Goal: Task Accomplishment & Management: Use online tool/utility

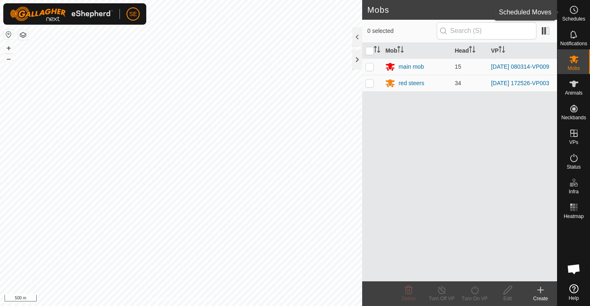
click at [575, 7] on icon at bounding box center [574, 10] width 10 height 10
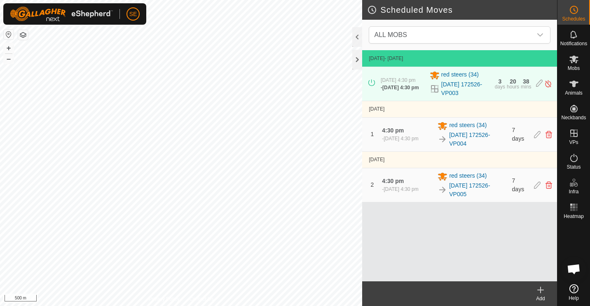
click at [575, 7] on icon at bounding box center [574, 10] width 10 height 10
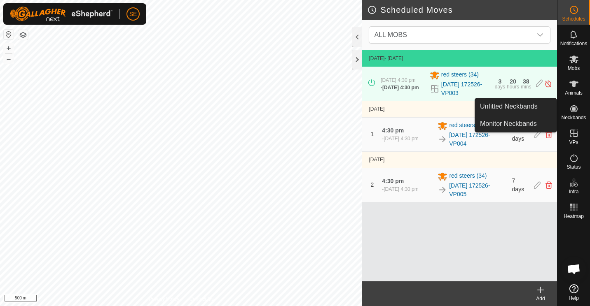
click at [536, 287] on icon at bounding box center [540, 290] width 10 height 10
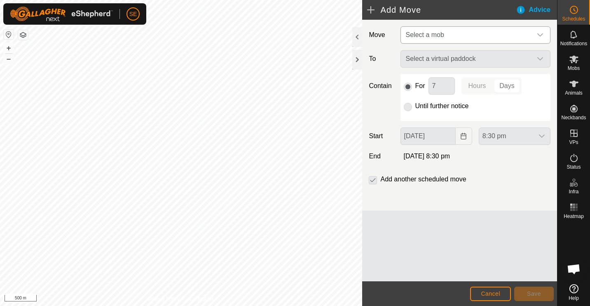
click at [539, 36] on icon "dropdown trigger" at bounding box center [539, 35] width 7 height 7
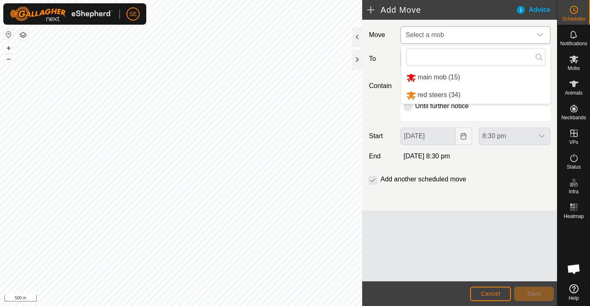
click at [444, 94] on li "red steers (34)" at bounding box center [475, 95] width 149 height 17
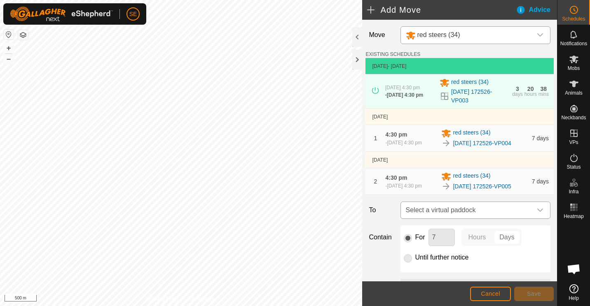
click at [537, 212] on icon "dropdown trigger" at bounding box center [540, 210] width 6 height 3
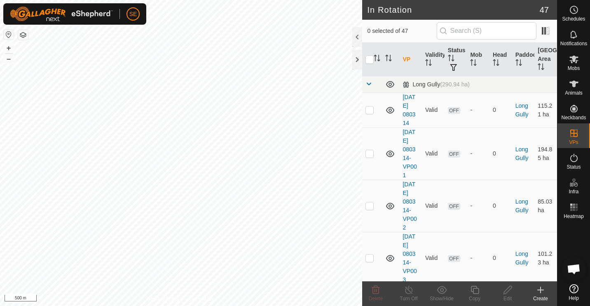
checkbox input "true"
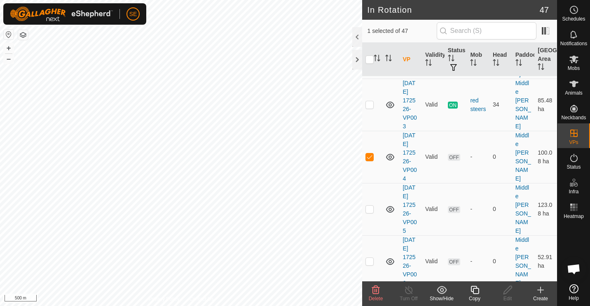
scroll to position [919, 0]
click at [574, 11] on icon at bounding box center [574, 10] width 1 height 2
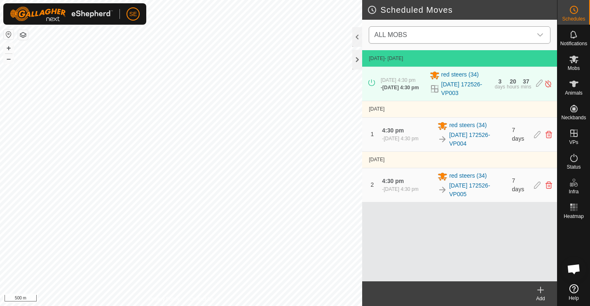
click at [540, 36] on icon "dropdown trigger" at bounding box center [540, 34] width 6 height 3
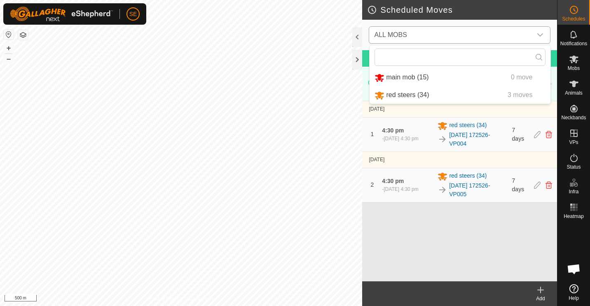
click at [406, 95] on li "red steers (34) 3 moves" at bounding box center [459, 95] width 181 height 17
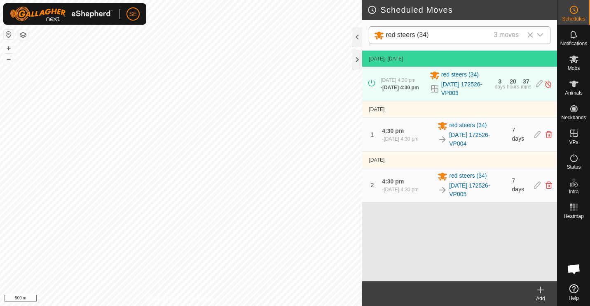
click at [539, 35] on icon "dropdown trigger" at bounding box center [539, 35] width 7 height 7
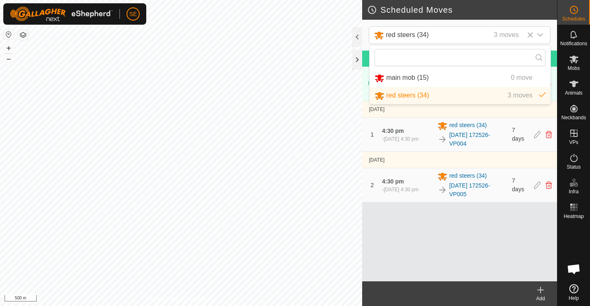
click at [417, 76] on li "main mob (15) 0 move" at bounding box center [459, 78] width 181 height 17
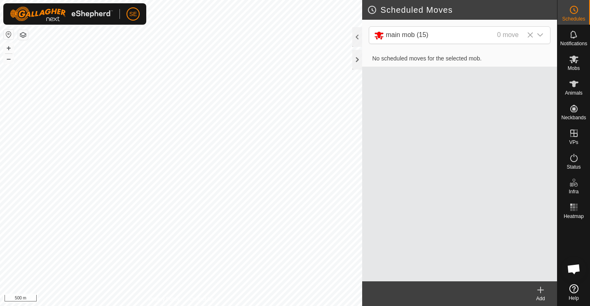
click at [540, 290] on icon at bounding box center [540, 290] width 6 height 0
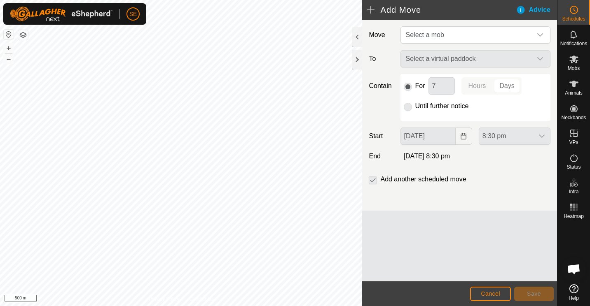
click at [539, 58] on div "Select a virtual paddock" at bounding box center [475, 58] width 156 height 17
click at [539, 35] on icon "dropdown trigger" at bounding box center [540, 34] width 6 height 3
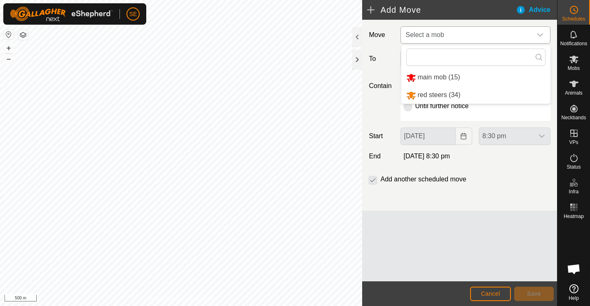
click at [456, 80] on li "main mob (15)" at bounding box center [475, 77] width 149 height 17
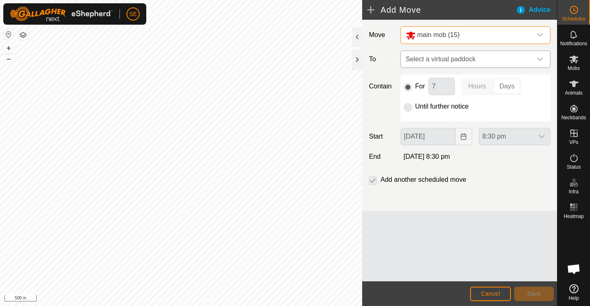
click at [541, 59] on icon "dropdown trigger" at bounding box center [540, 59] width 6 height 3
click at [540, 59] on icon "dropdown trigger" at bounding box center [539, 59] width 7 height 7
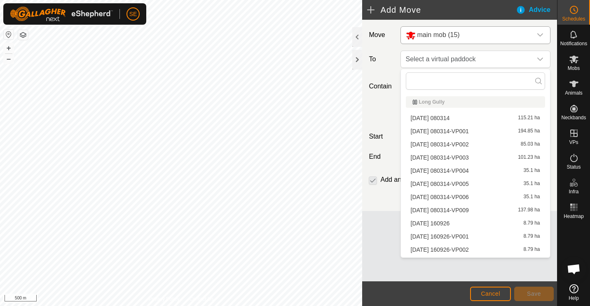
click at [499, 134] on li "[DATE] 080314-VP001 194.85 ha" at bounding box center [475, 131] width 139 height 12
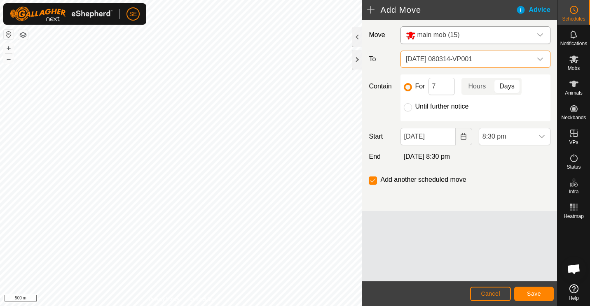
click at [540, 57] on icon "dropdown trigger" at bounding box center [539, 59] width 7 height 7
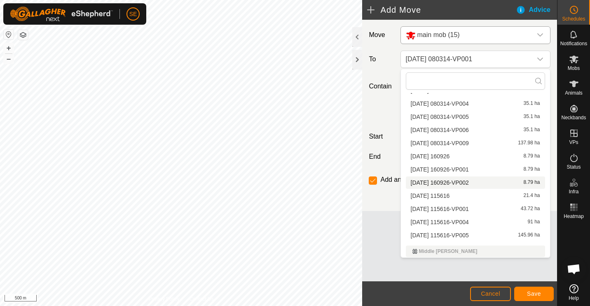
scroll to position [68, 0]
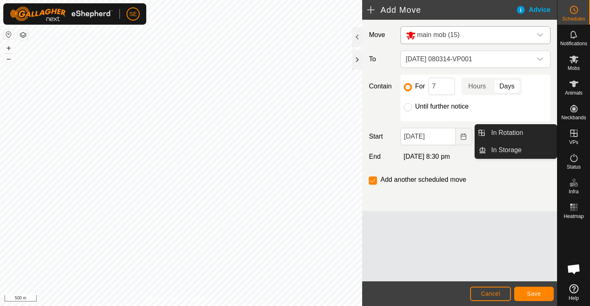
click at [573, 132] on icon at bounding box center [574, 133] width 10 height 10
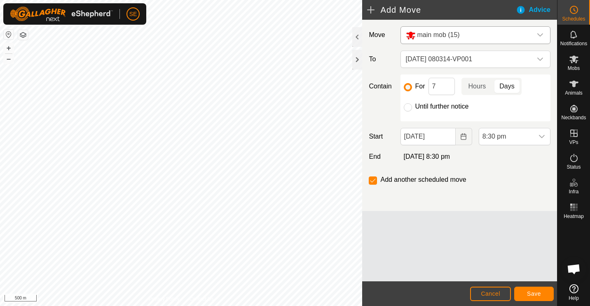
click at [22, 35] on button "button" at bounding box center [23, 35] width 10 height 10
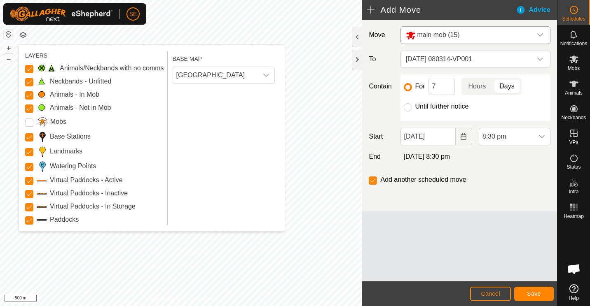
drag, startPoint x: 22, startPoint y: 35, endPoint x: 64, endPoint y: 105, distance: 81.1
click at [64, 105] on body "SE Schedules Notifications Mobs Animals Neckbands VPs Status Infra Heatmap Help…" at bounding box center [295, 153] width 590 height 306
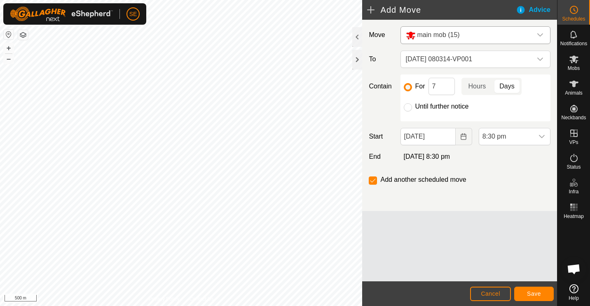
click at [24, 35] on button "button" at bounding box center [23, 35] width 10 height 10
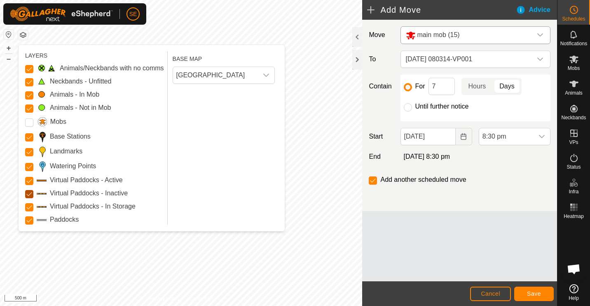
click at [28, 192] on Inactive "Virtual Paddocks - Inactive" at bounding box center [29, 194] width 8 height 8
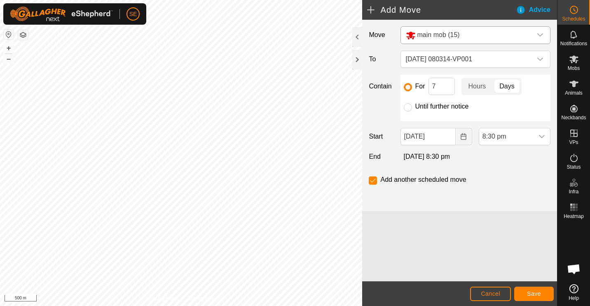
click at [23, 36] on button "button" at bounding box center [23, 35] width 10 height 10
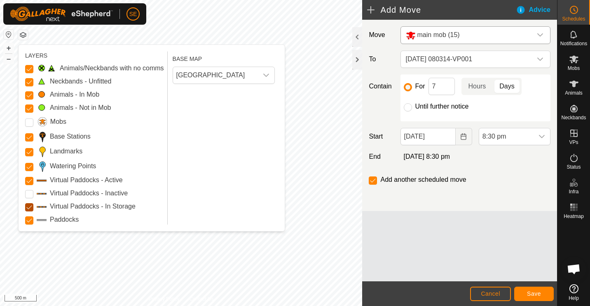
click at [31, 205] on Storage "Virtual Paddocks - In Storage" at bounding box center [29, 207] width 8 height 8
click at [28, 191] on Inactive "Virtual Paddocks - Inactive" at bounding box center [29, 194] width 8 height 8
